Goal: Find specific page/section: Find specific page/section

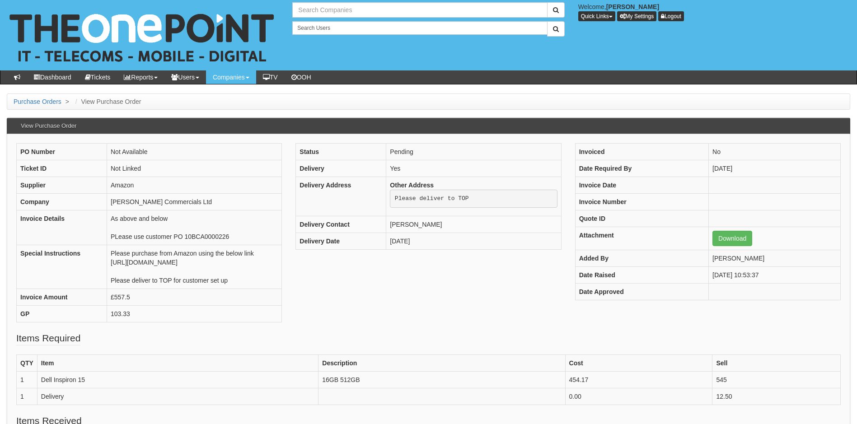
click at [347, 8] on input "text" at bounding box center [419, 9] width 255 height 15
click at [322, 9] on input "north" at bounding box center [419, 9] width 255 height 15
click at [320, 24] on link "North Fire Engineering Ltd" at bounding box center [419, 25] width 253 height 13
type input "North Fire Engineering Ltd"
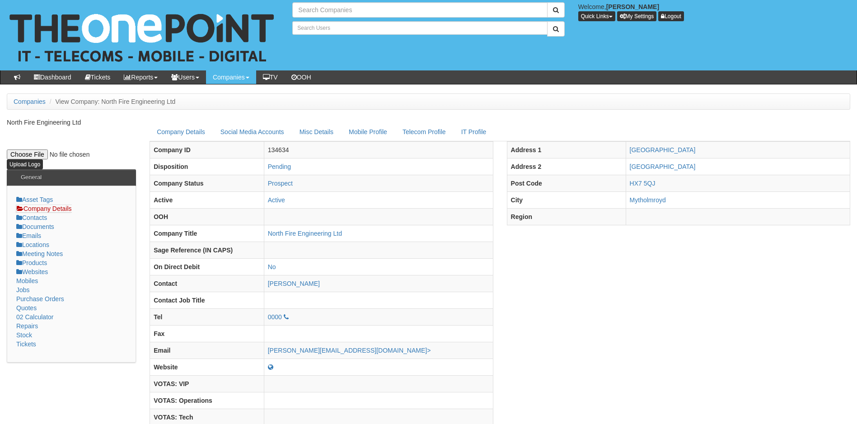
type input "Search Companies"
type input "Search Users"
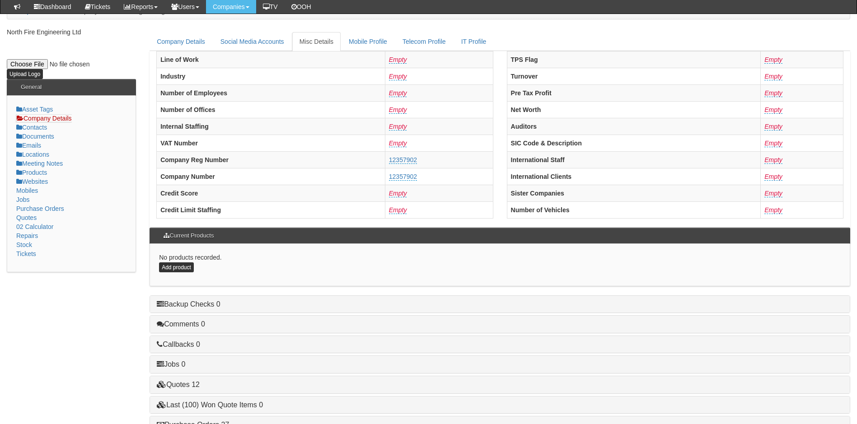
scroll to position [172, 0]
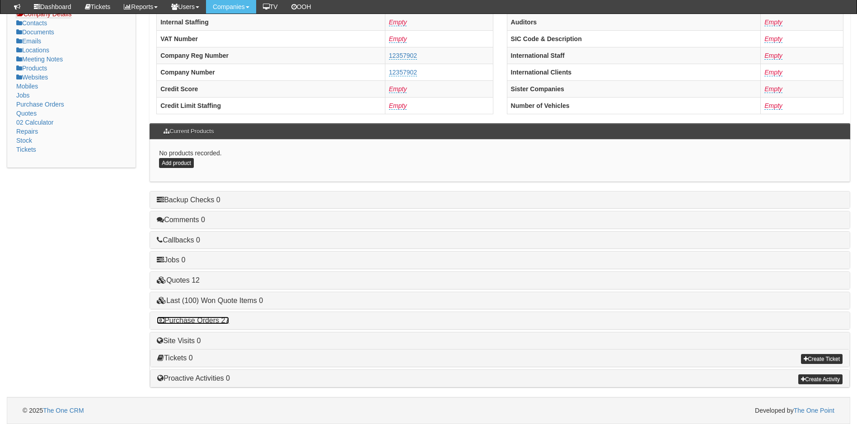
click at [202, 320] on link "Purchase Orders 27" at bounding box center [193, 321] width 72 height 8
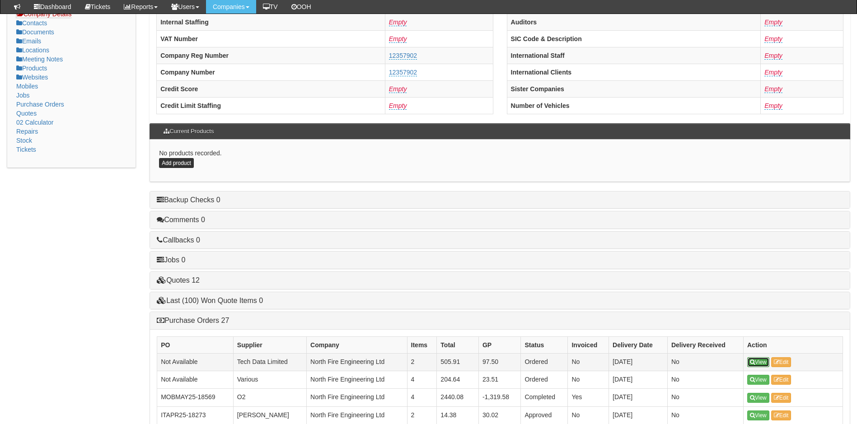
click at [760, 360] on link "View" at bounding box center [758, 362] width 22 height 10
